Goal: Task Accomplishment & Management: Use online tool/utility

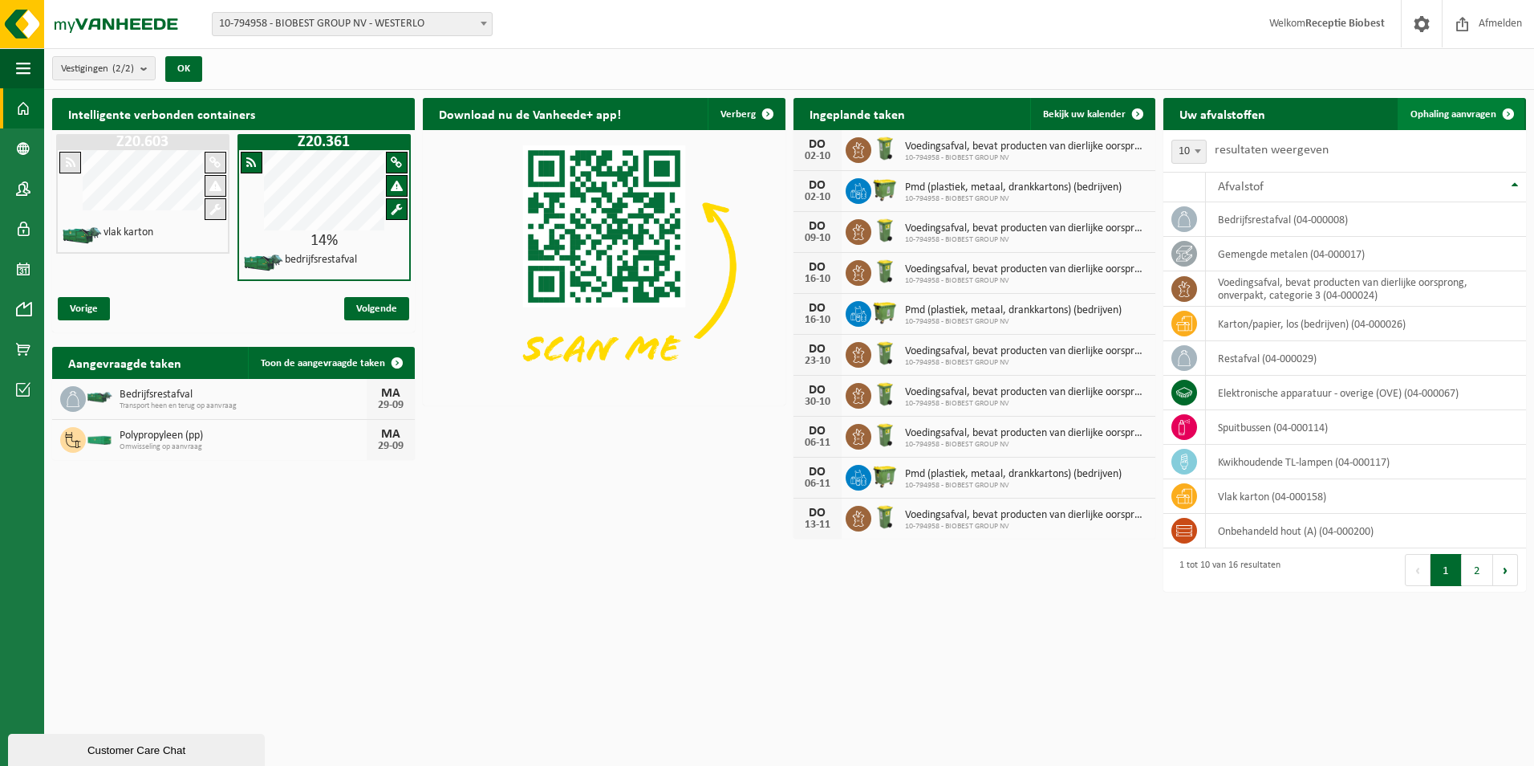
click at [1510, 108] on span at bounding box center [1509, 114] width 32 height 32
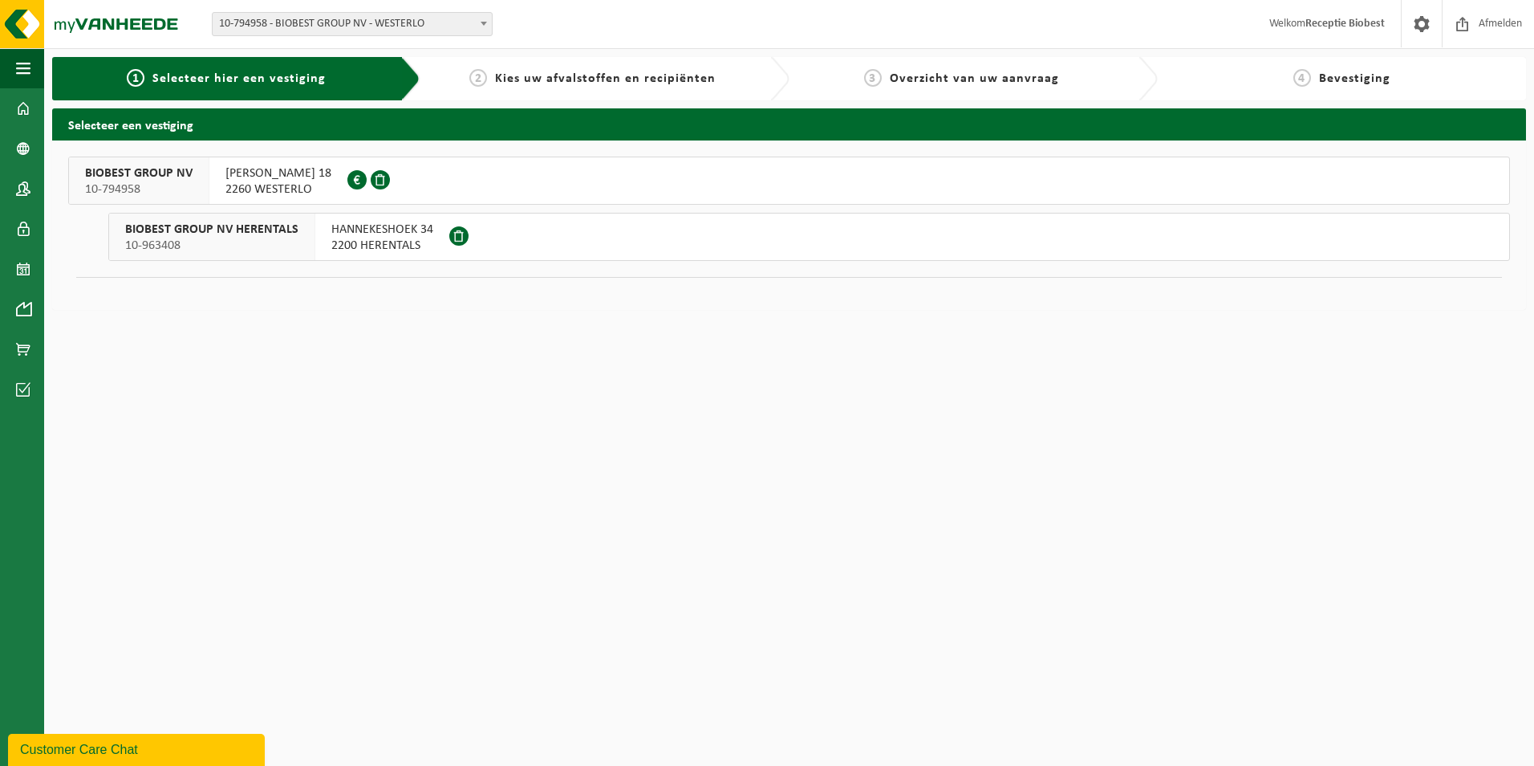
click at [291, 190] on span "2260 WESTERLO" at bounding box center [279, 189] width 106 height 16
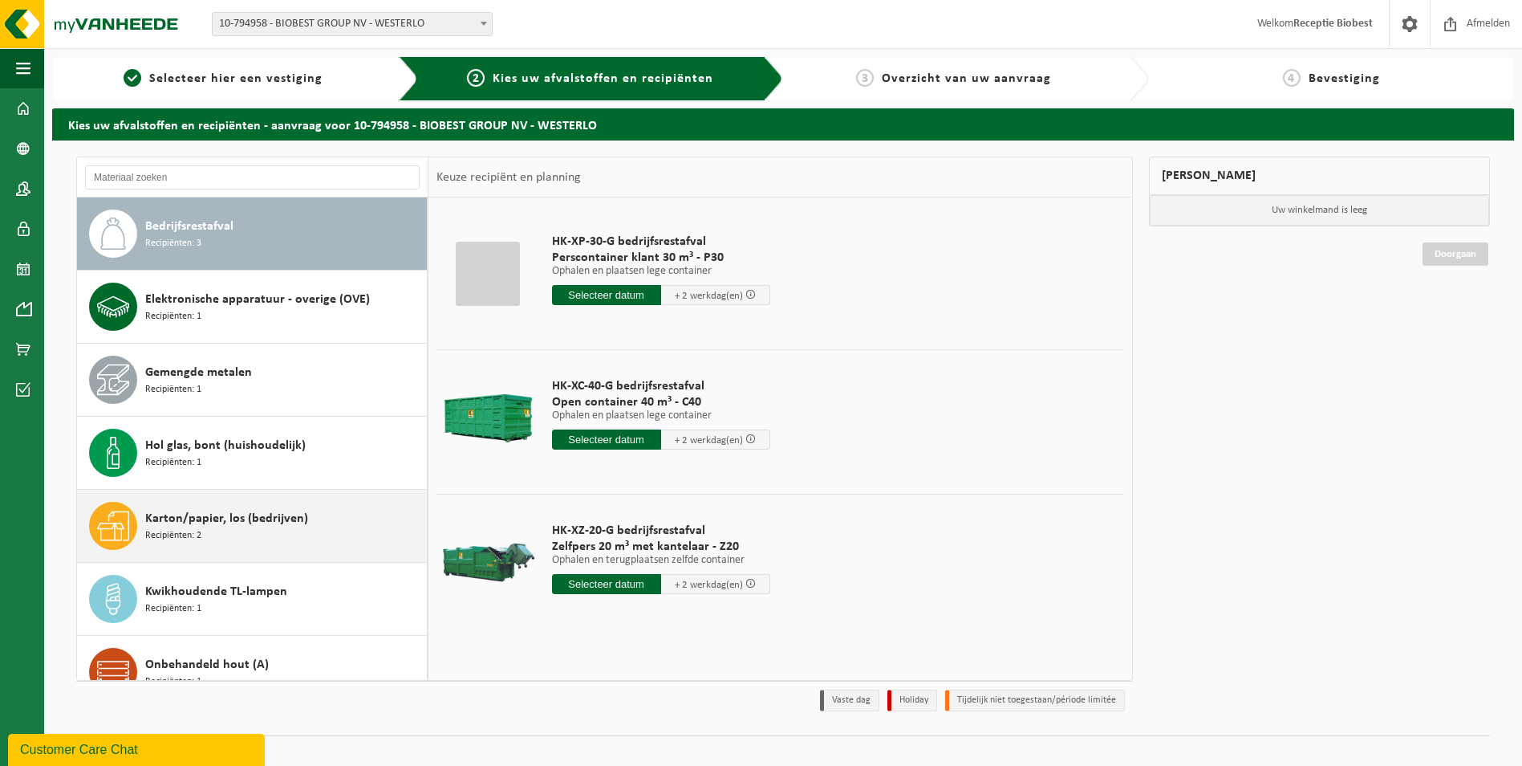
click at [198, 525] on span "Karton/papier, los (bedrijven)" at bounding box center [226, 518] width 163 height 19
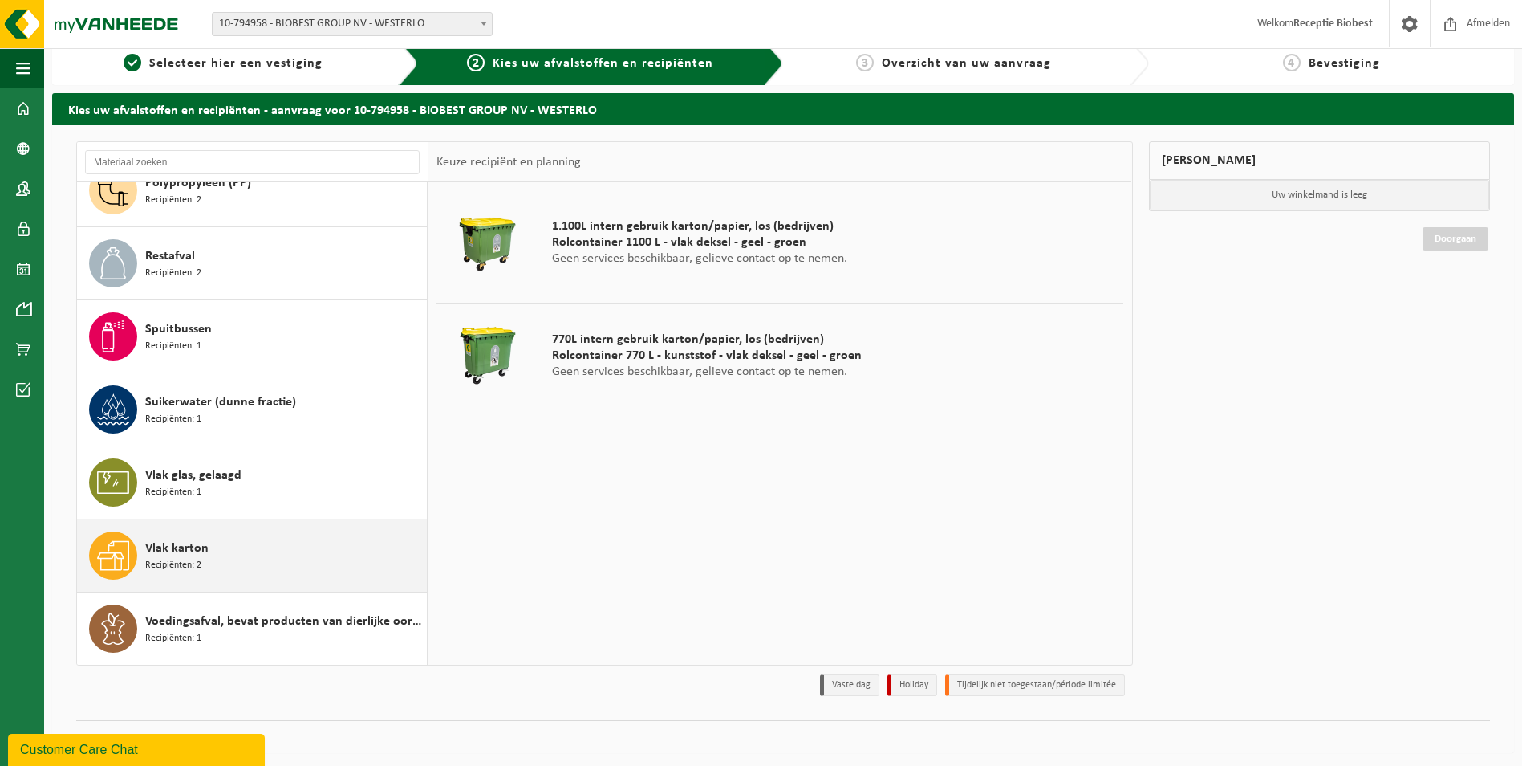
scroll to position [18, 0]
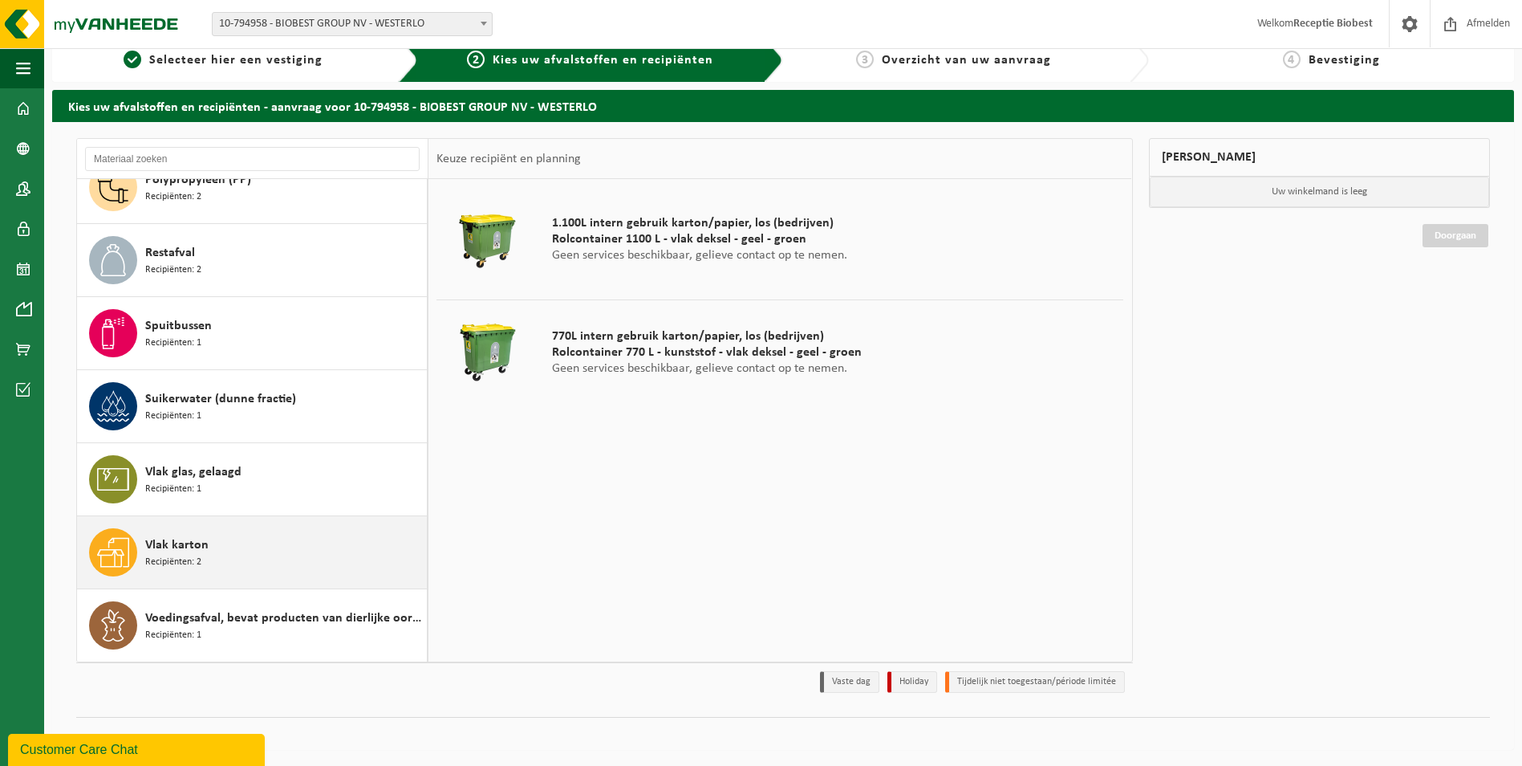
click at [213, 545] on div "Vlak karton Recipiënten: 2" at bounding box center [284, 552] width 278 height 48
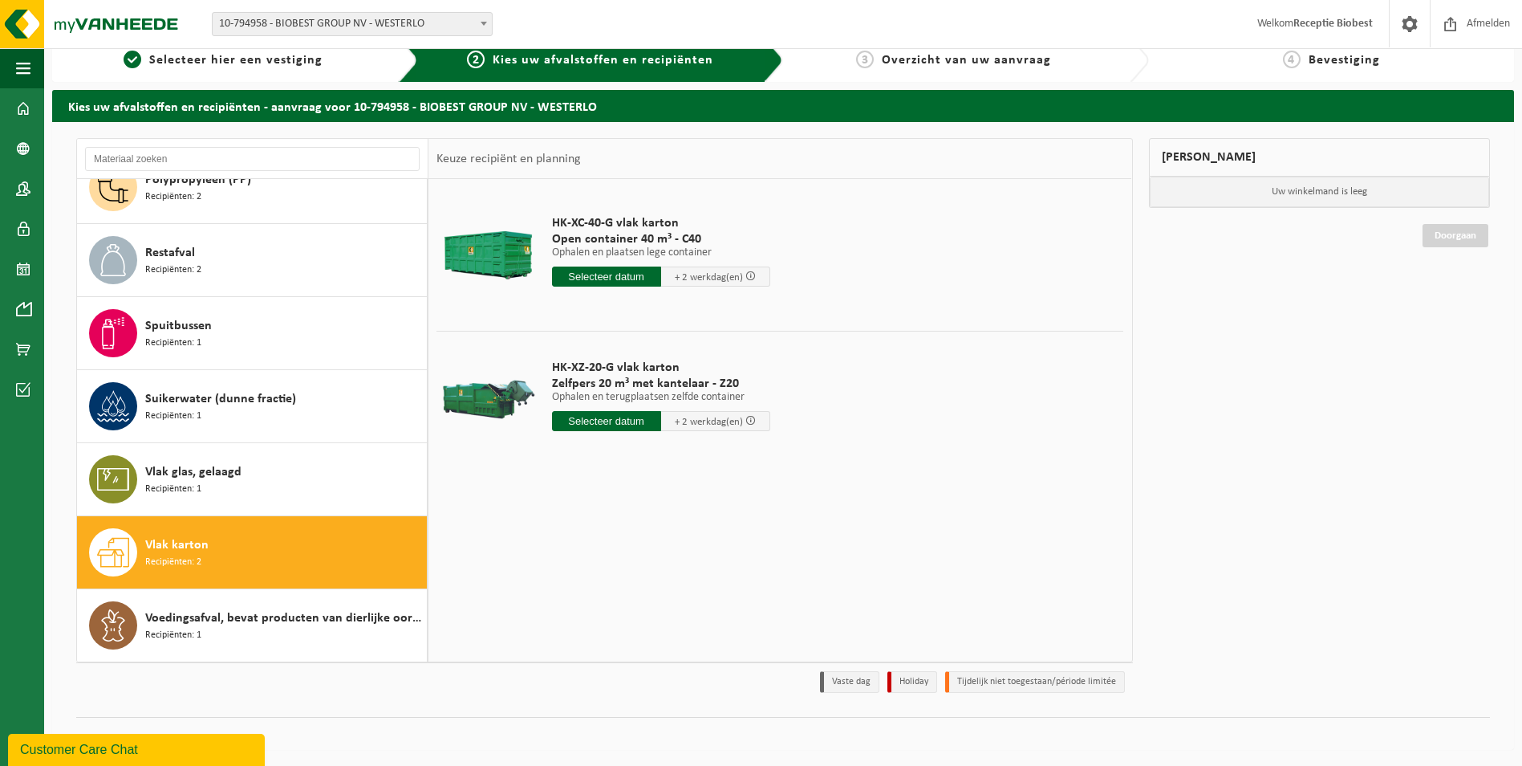
click at [501, 264] on div at bounding box center [488, 255] width 95 height 64
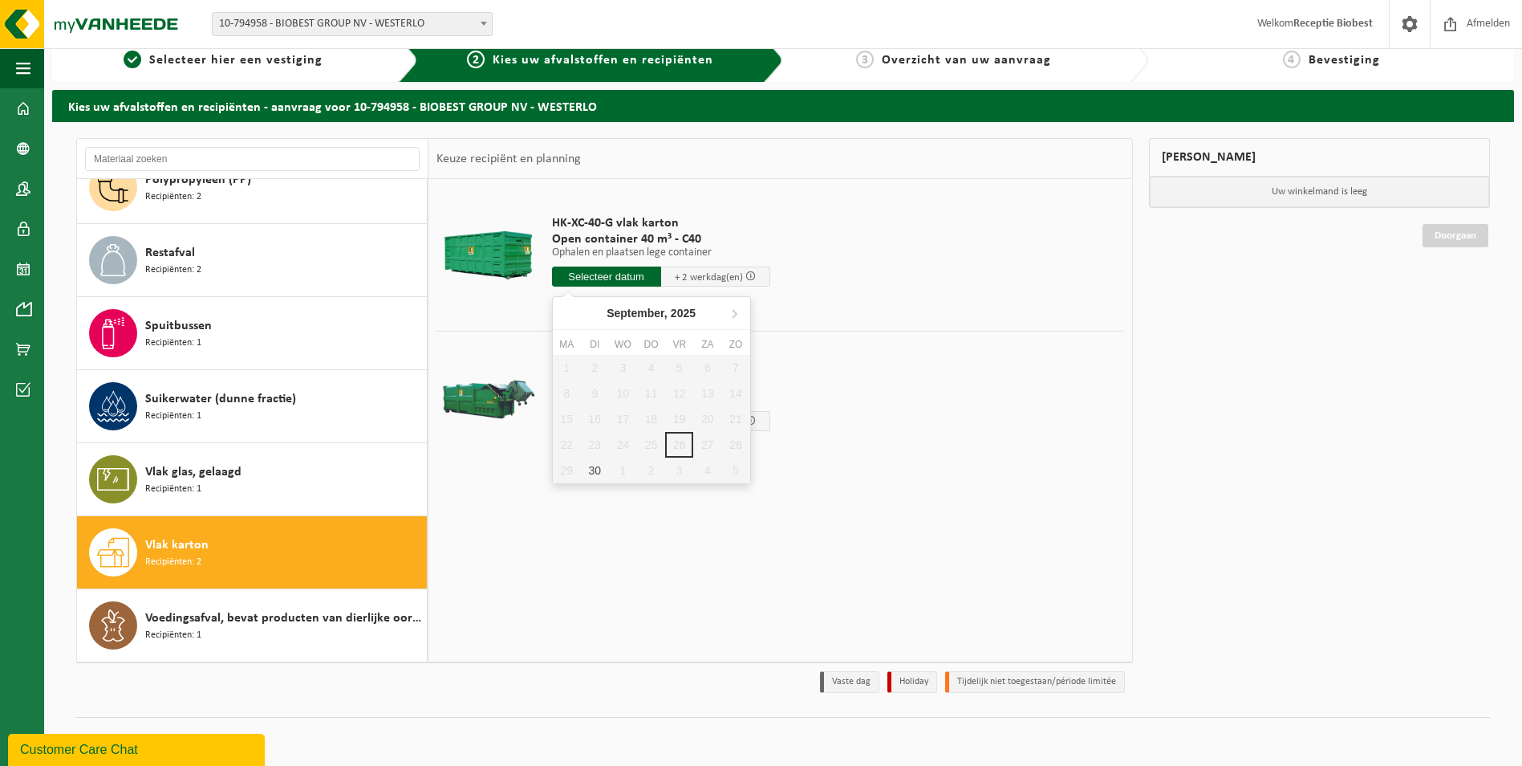
click at [595, 274] on input "text" at bounding box center [606, 276] width 109 height 20
click at [589, 474] on div "30" at bounding box center [595, 470] width 28 height 26
type input "Van 2025-09-30"
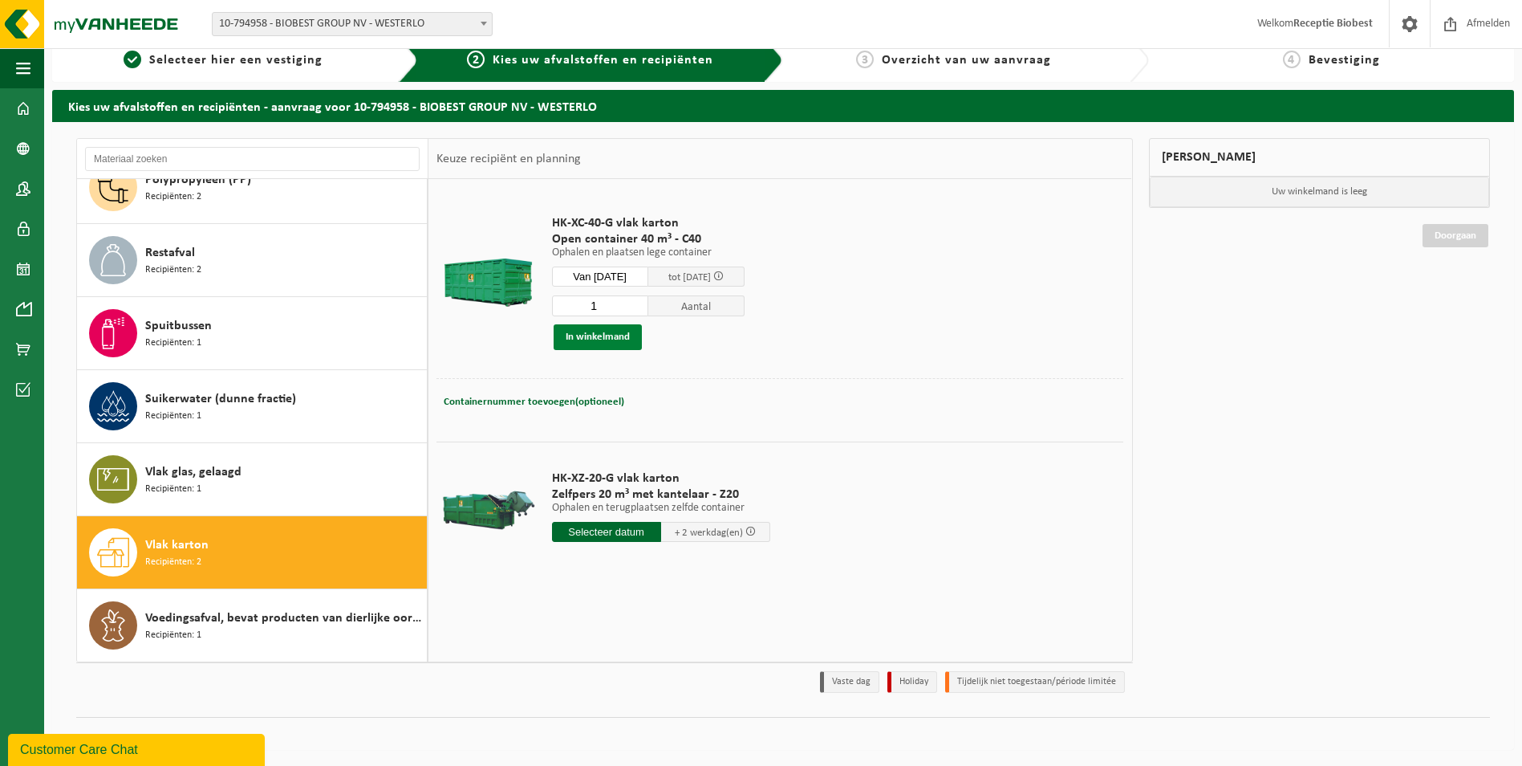
click at [620, 338] on button "In winkelmand" at bounding box center [598, 337] width 88 height 26
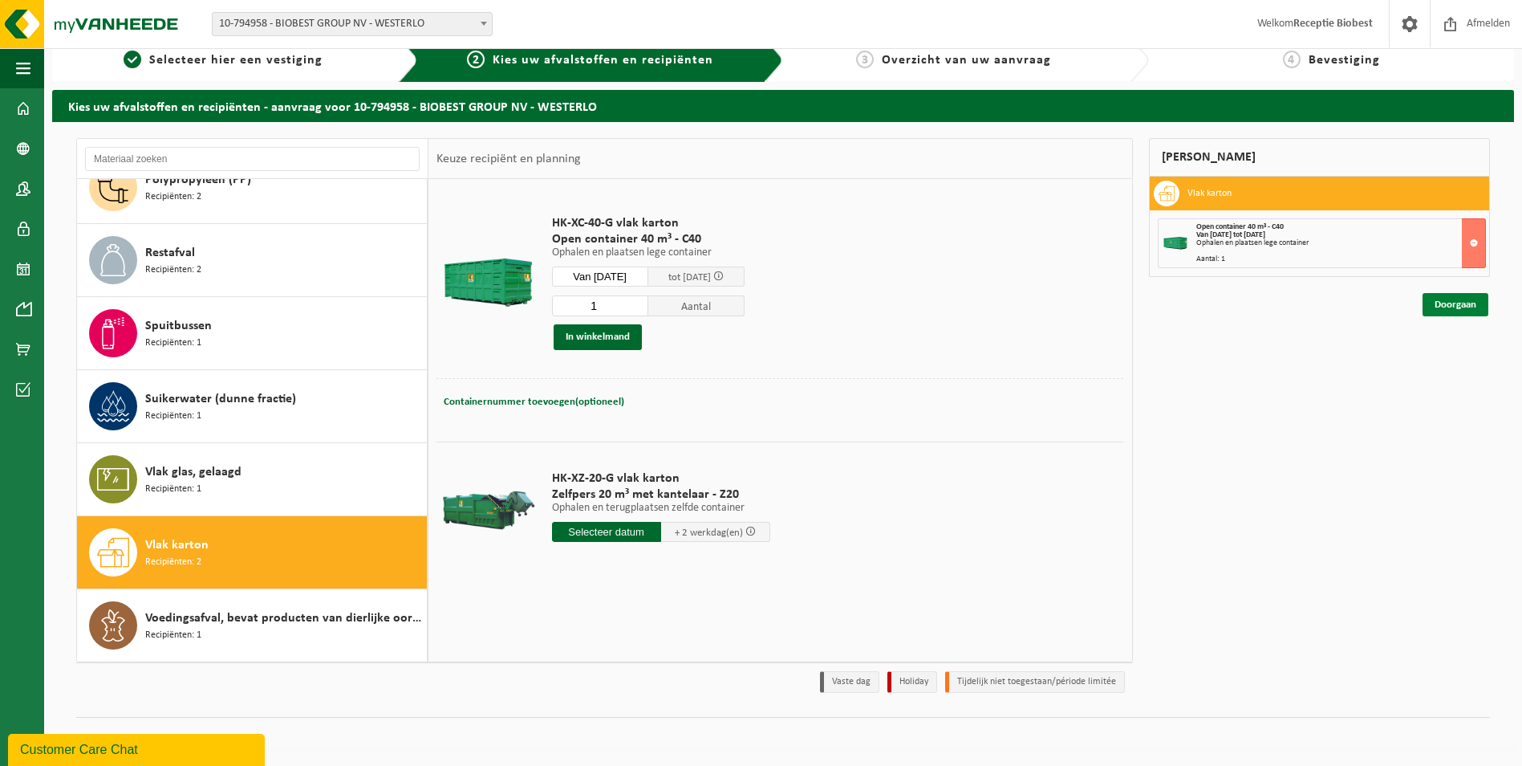
click at [1461, 306] on link "Doorgaan" at bounding box center [1456, 304] width 66 height 23
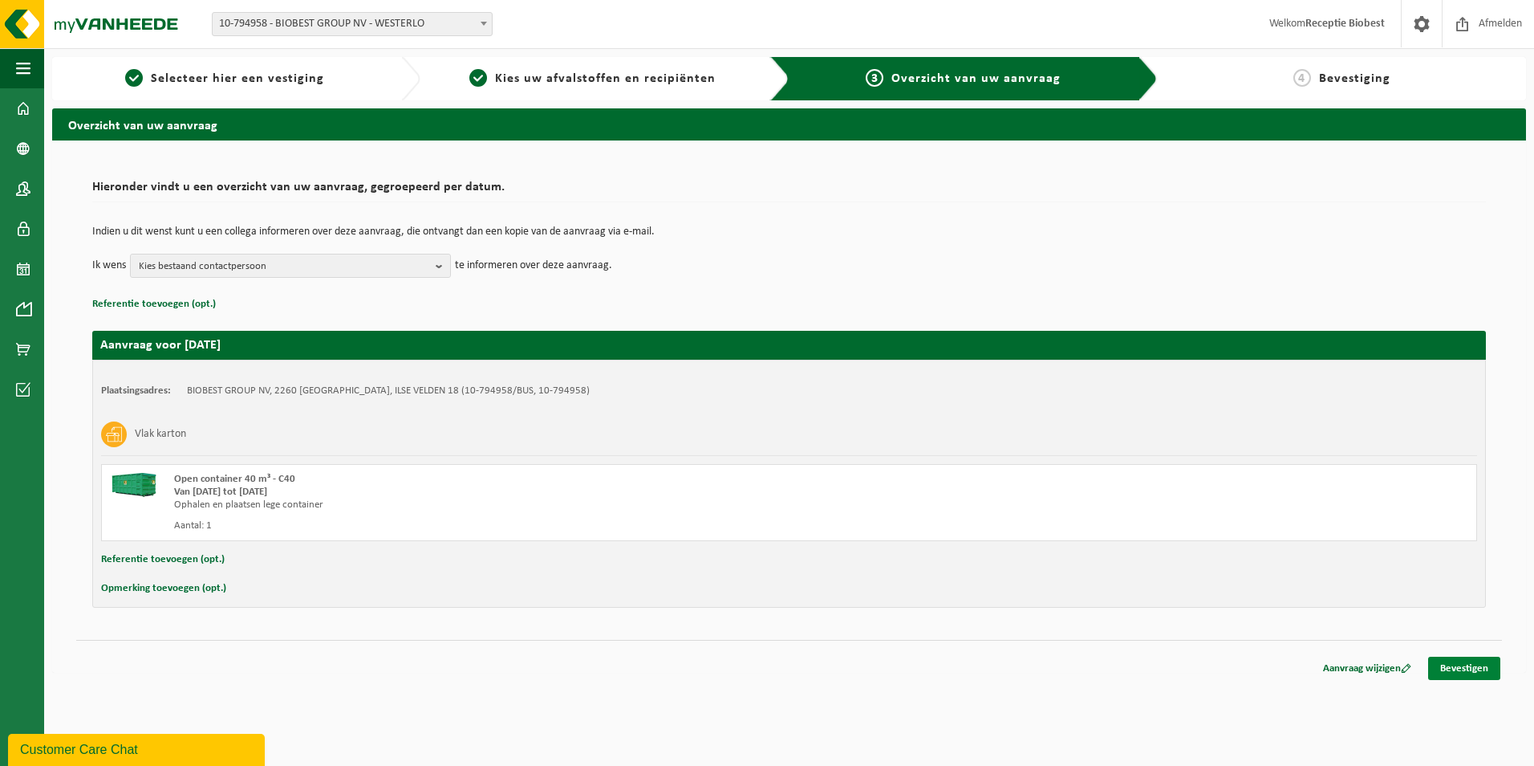
click at [1476, 665] on link "Bevestigen" at bounding box center [1465, 667] width 72 height 23
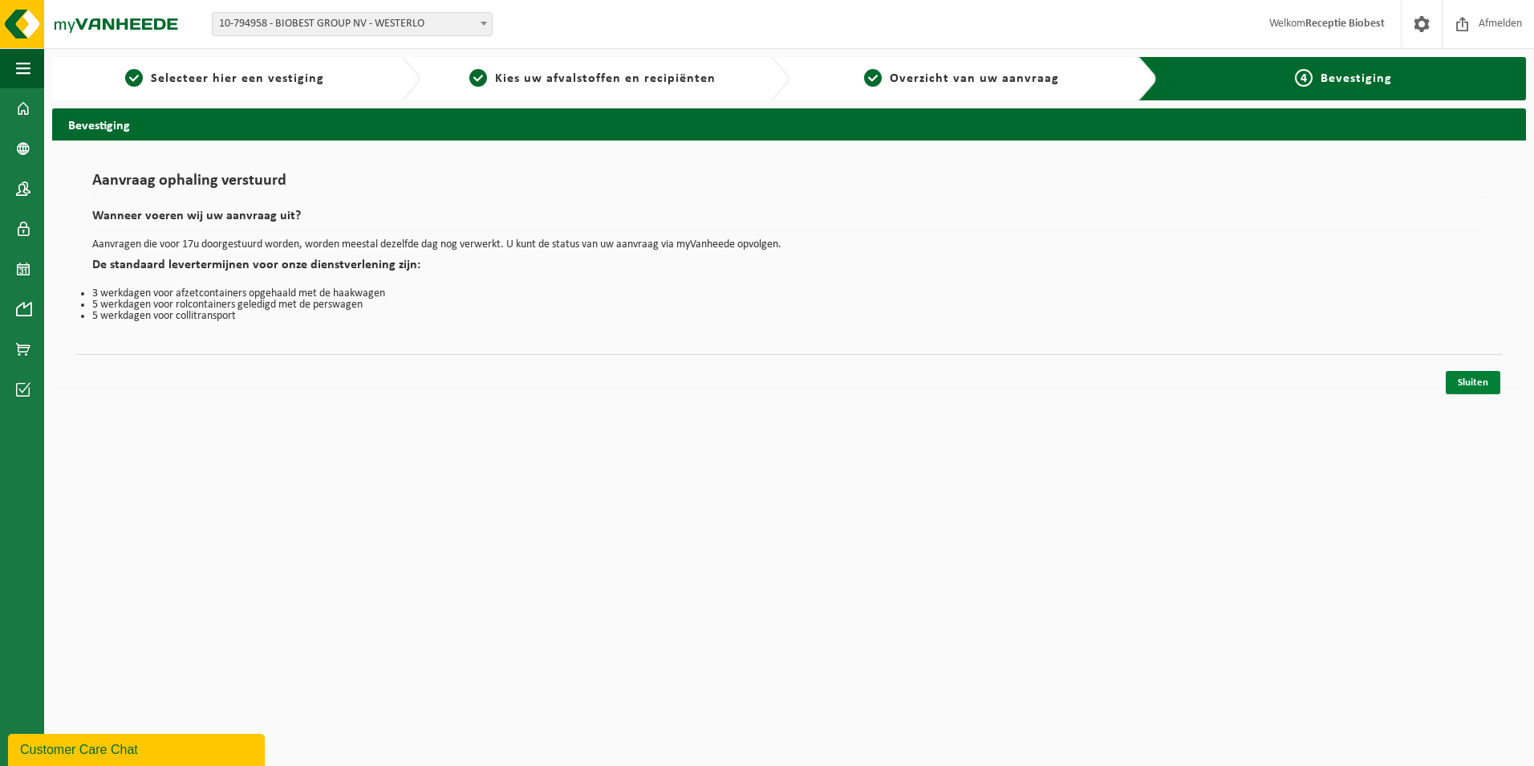
click at [1468, 376] on link "Sluiten" at bounding box center [1473, 382] width 55 height 23
